Goal: Find specific page/section: Find specific page/section

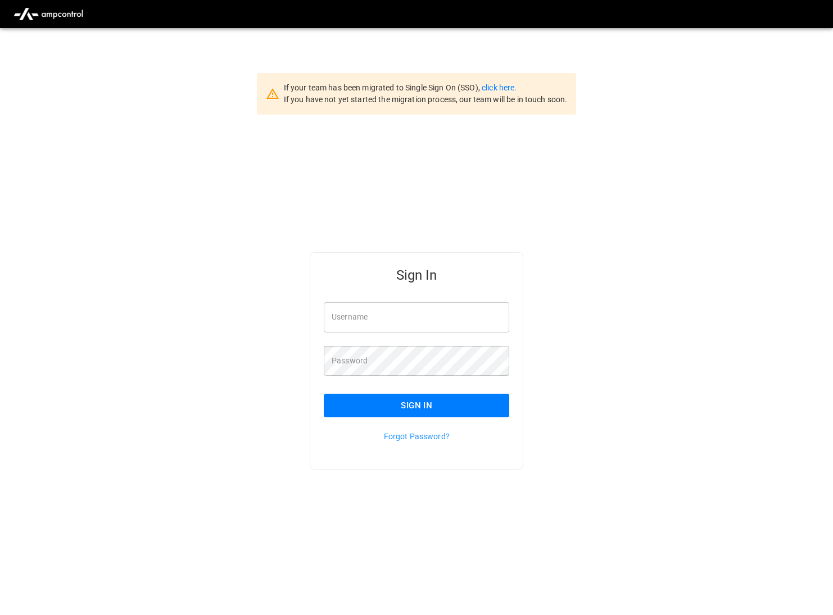
type input "*********"
click at [377, 398] on button "Sign In" at bounding box center [416, 406] width 185 height 24
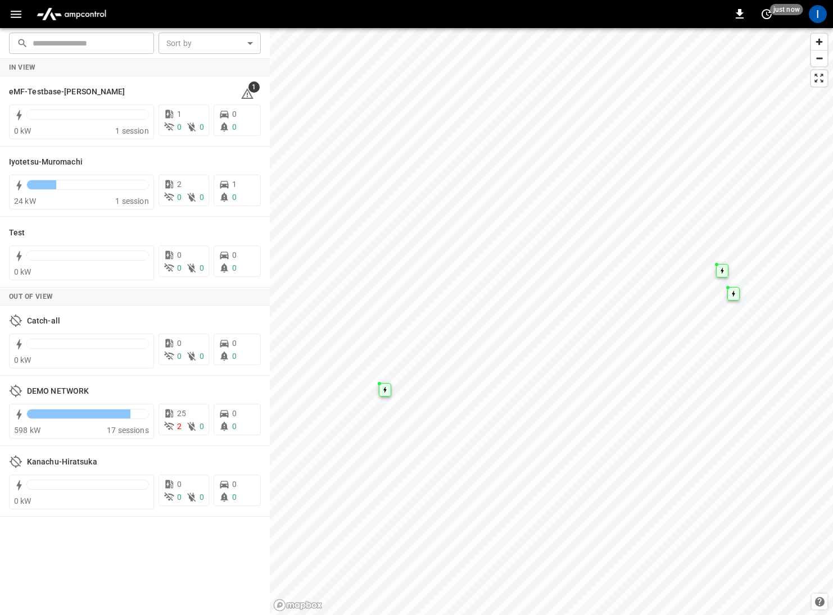
click at [19, 9] on icon "button" at bounding box center [16, 14] width 14 height 14
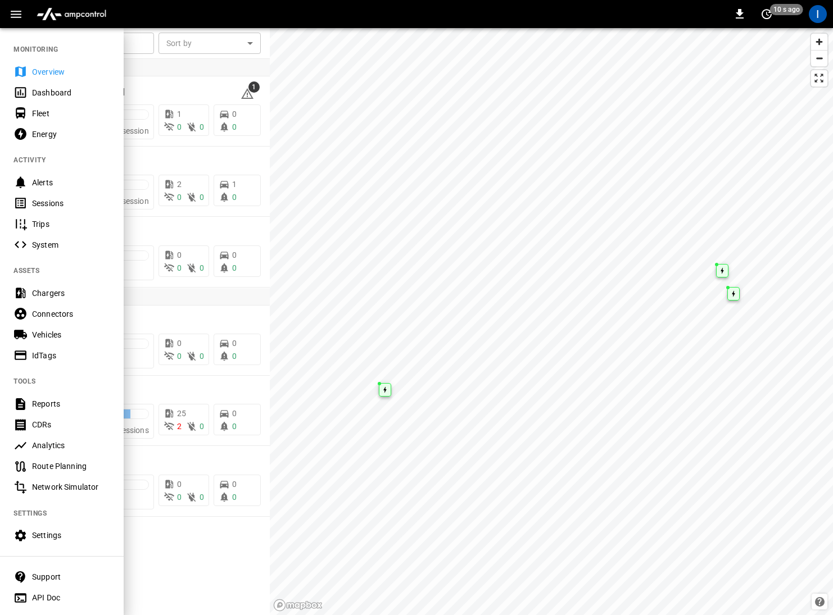
click at [65, 293] on div "Chargers" at bounding box center [71, 293] width 78 height 11
